Goal: Find specific page/section: Find specific page/section

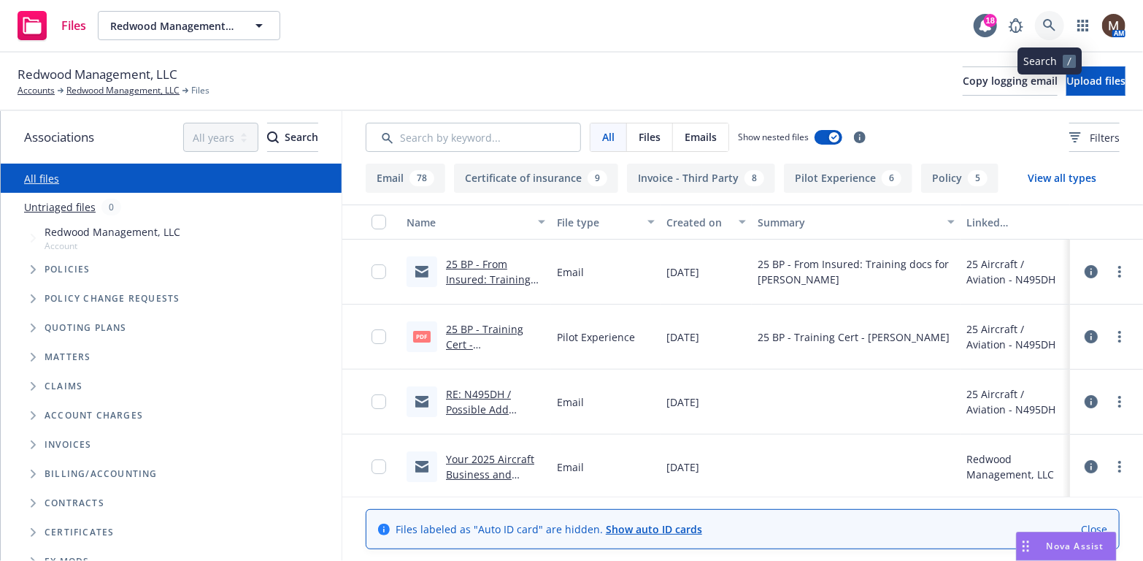
click at [1050, 18] on link at bounding box center [1049, 25] width 29 height 29
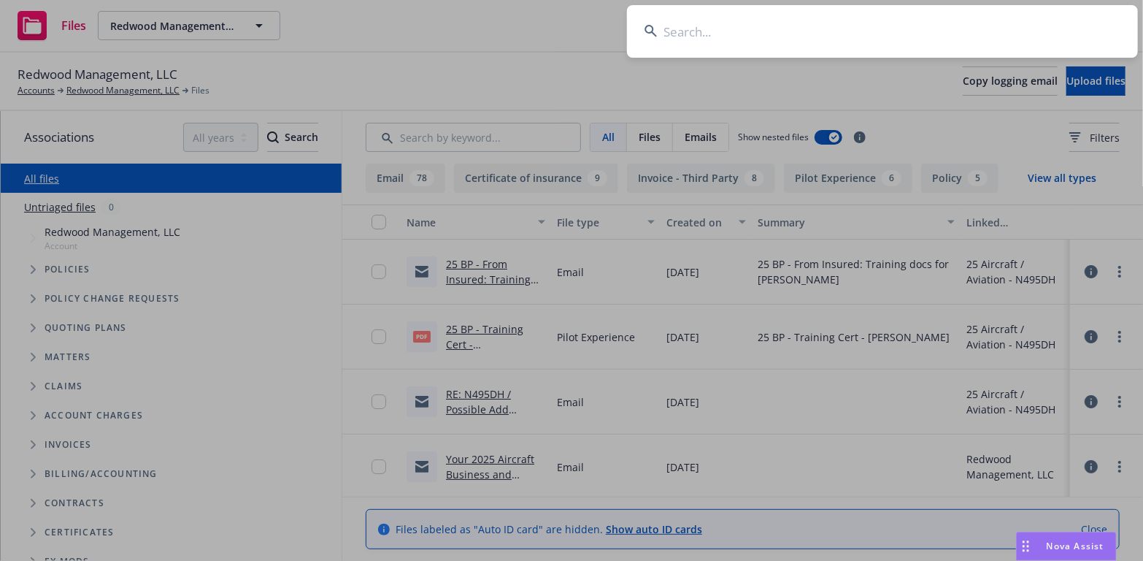
click at [707, 20] on input at bounding box center [882, 31] width 511 height 53
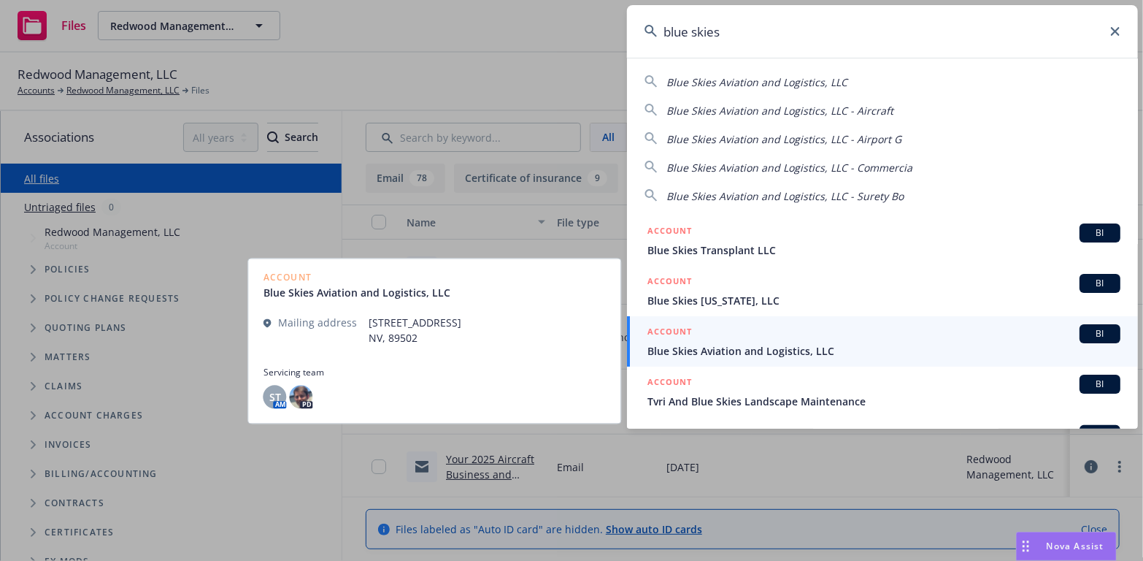
type input "blue skies"
click at [713, 346] on span "Blue Skies Aviation and Logistics, LLC" at bounding box center [884, 350] width 473 height 15
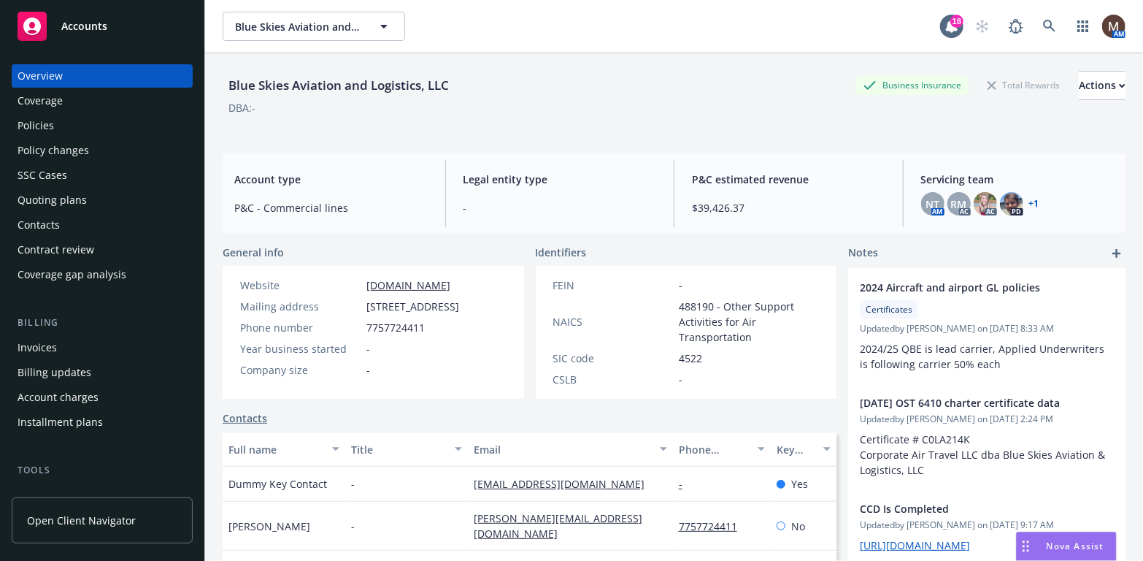
click at [56, 126] on div "Policies" at bounding box center [102, 125] width 169 height 23
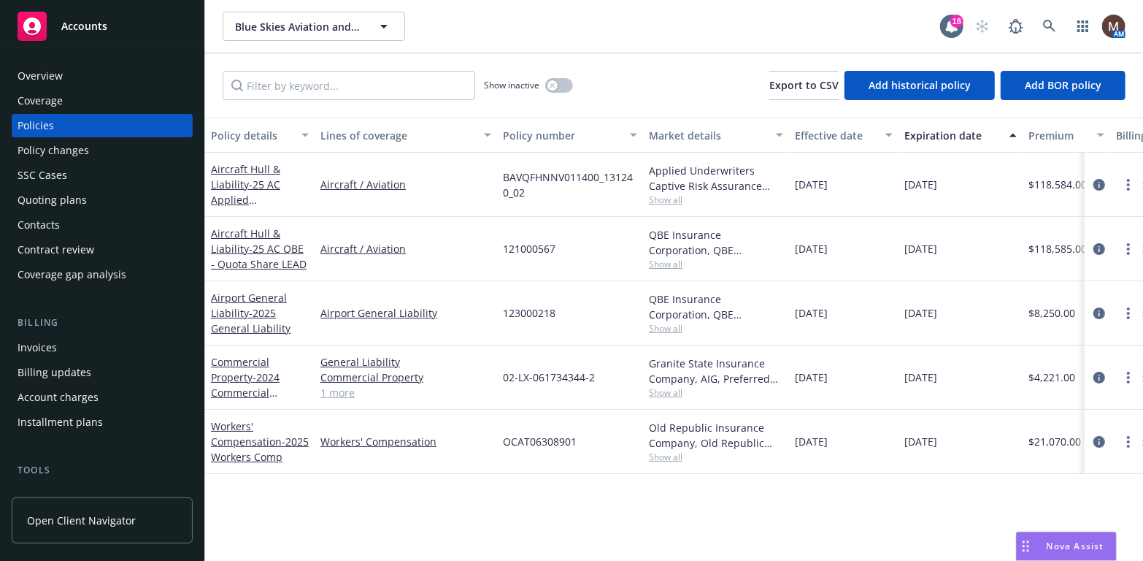
scroll to position [73, 0]
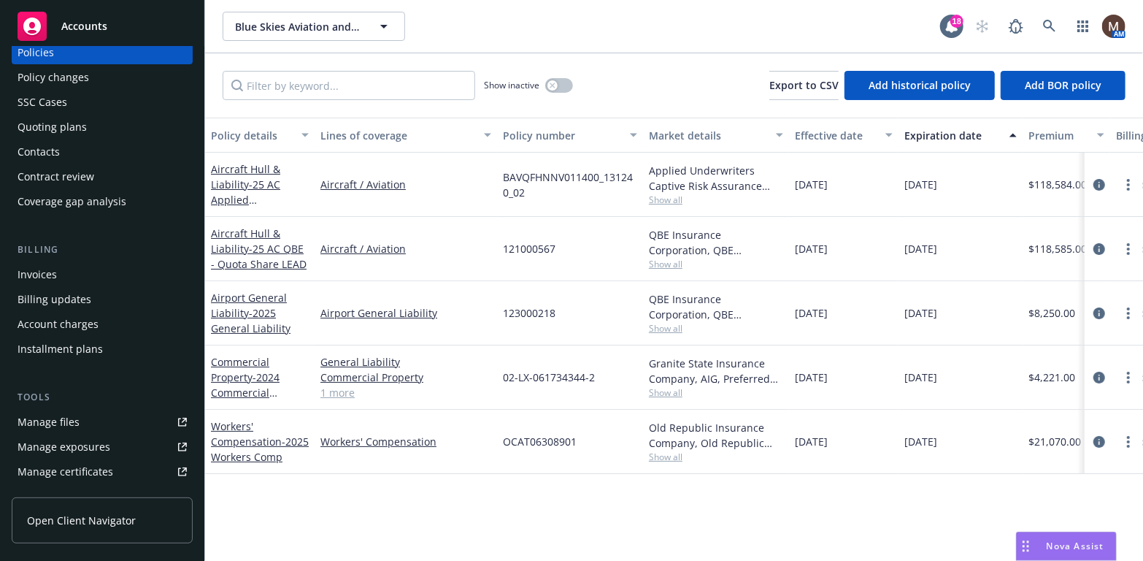
click at [77, 421] on link "Manage files" at bounding box center [102, 421] width 181 height 23
